Goal: Task Accomplishment & Management: Use online tool/utility

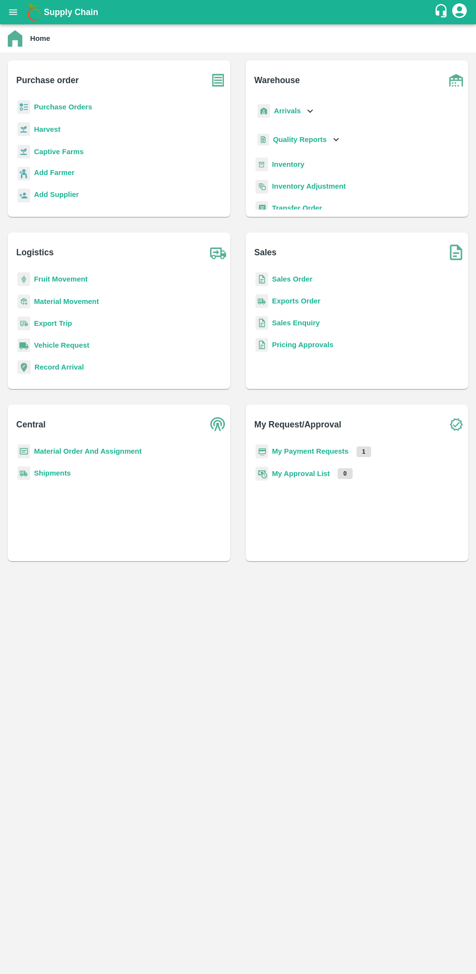
click at [75, 109] on b "Purchase Orders" at bounding box center [63, 107] width 58 height 8
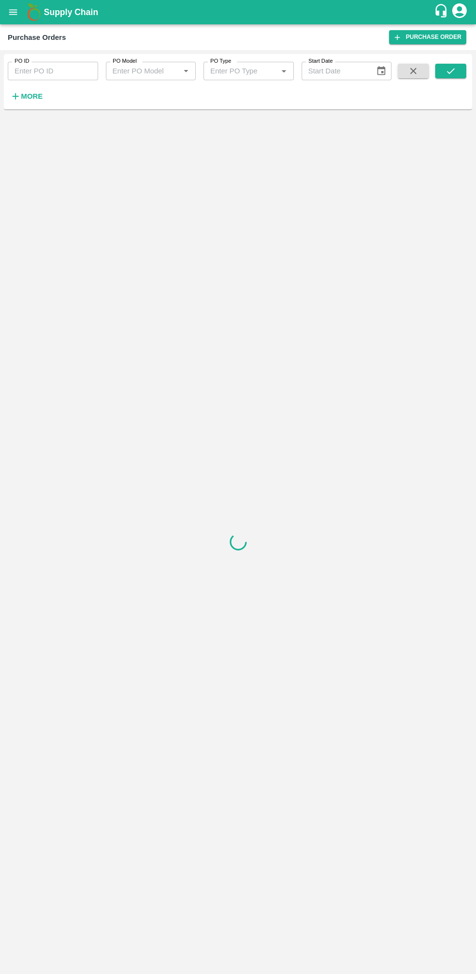
click at [16, 97] on icon "button" at bounding box center [16, 96] width 6 height 6
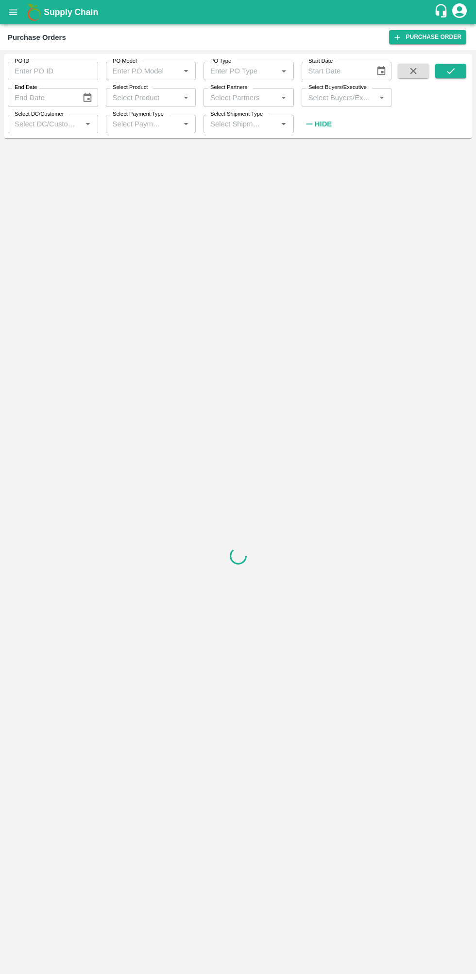
click at [347, 98] on input "Select Buyers/Executive" at bounding box center [339, 97] width 69 height 13
type input "lav"
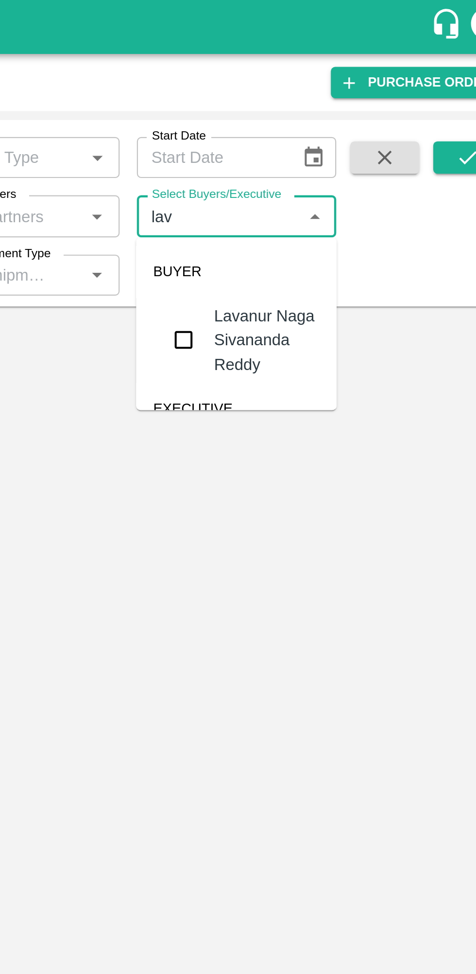
click at [326, 149] on input "checkbox" at bounding box center [322, 152] width 19 height 19
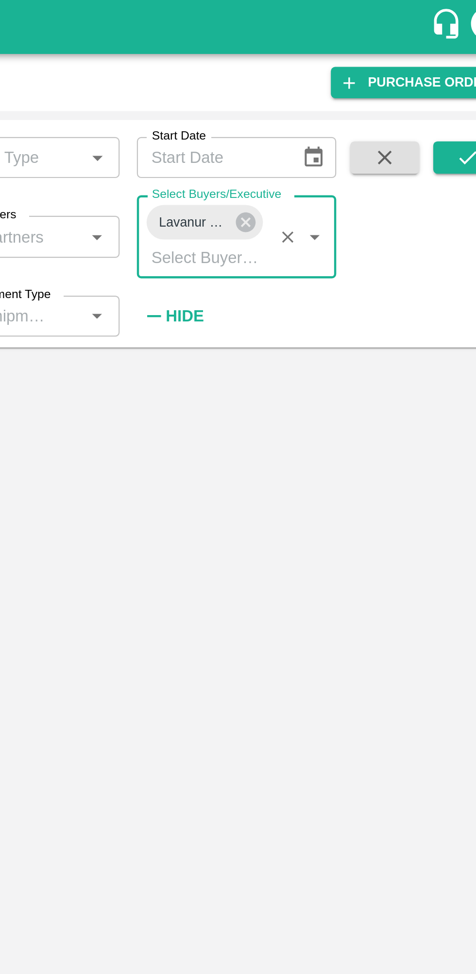
click at [451, 71] on icon "submit" at bounding box center [451, 71] width 8 height 6
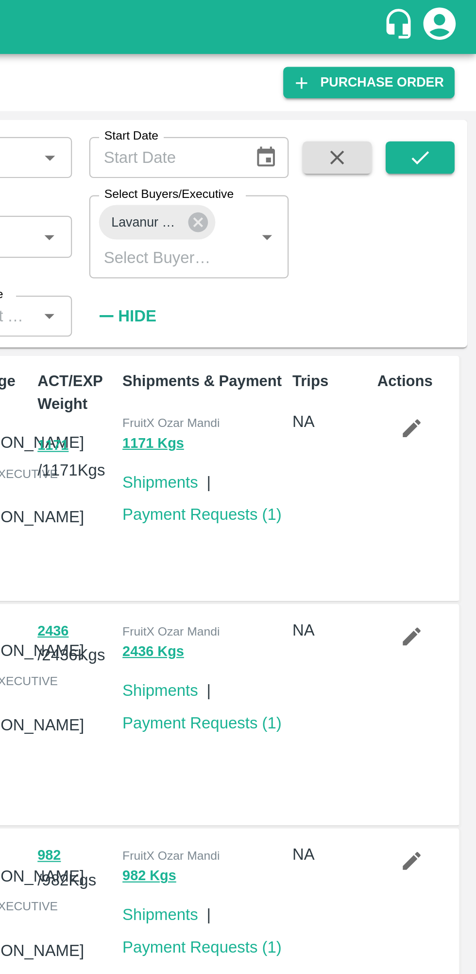
click at [455, 74] on icon "submit" at bounding box center [451, 71] width 11 height 11
